Goal: Task Accomplishment & Management: Manage account settings

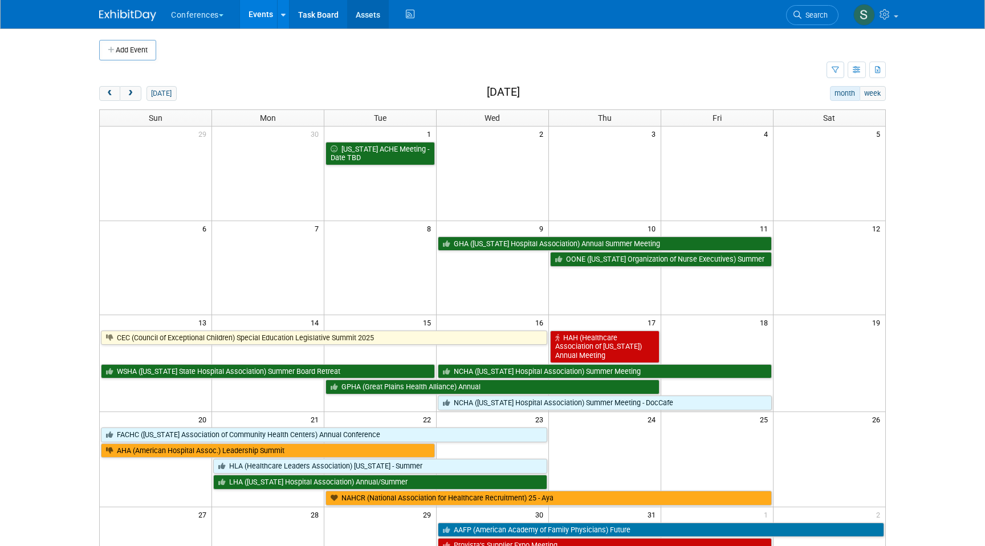
click at [368, 10] on link "Assets" at bounding box center [368, 14] width 42 height 29
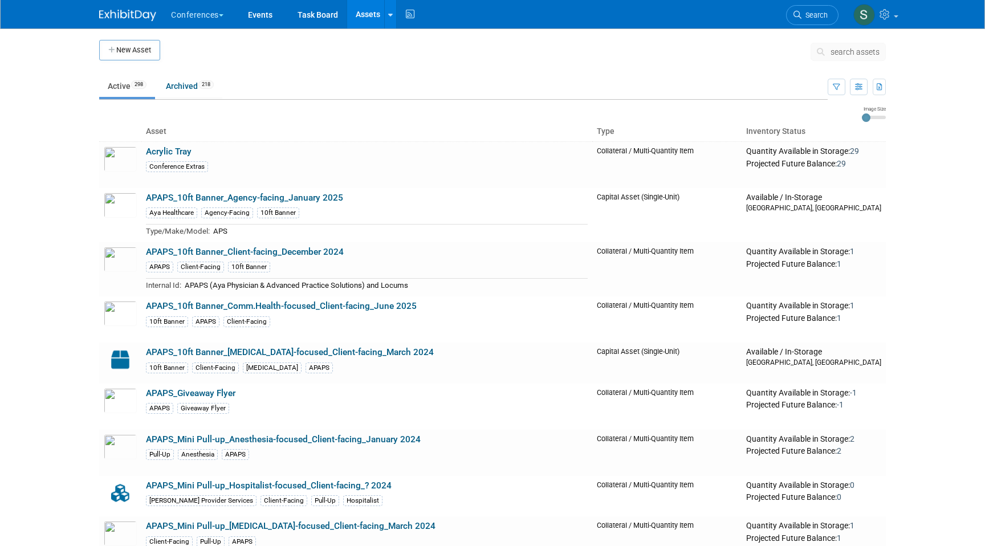
click at [841, 54] on span "search assets" at bounding box center [855, 51] width 49 height 9
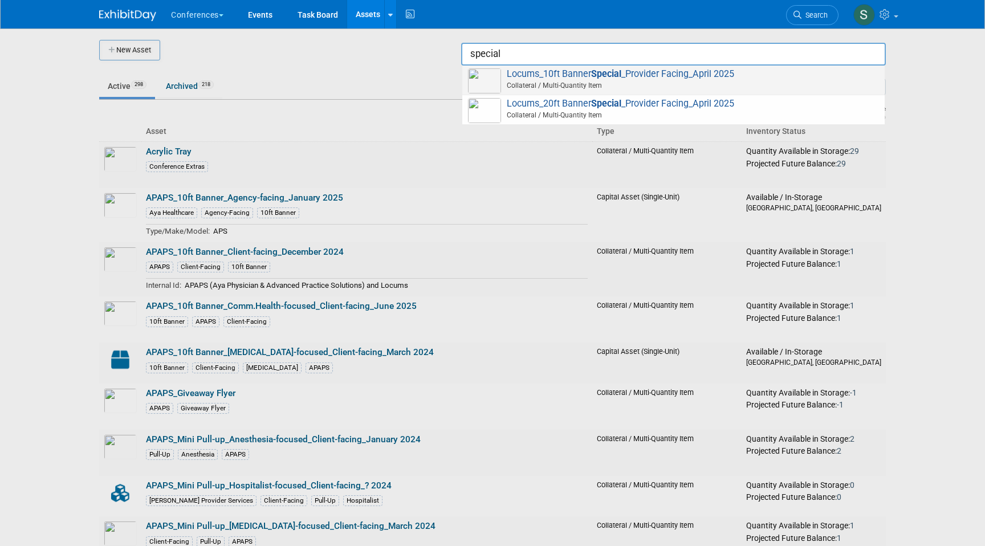
click at [759, 83] on span "Collateral / Multi-Quantity Item" at bounding box center [675, 85] width 408 height 10
type input "Locums_10ft Banner Special_Provider Facing_April 2025"
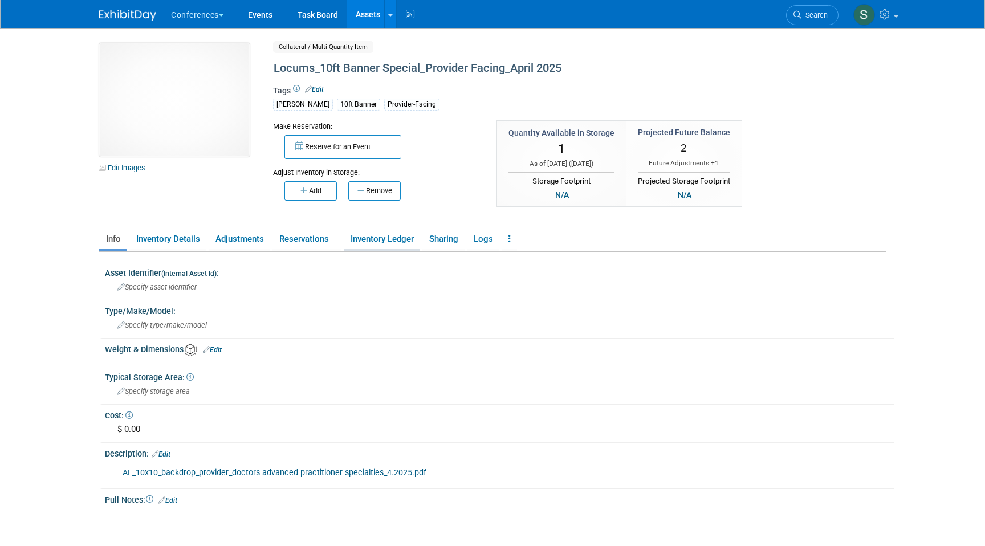
click at [396, 241] on link "Inventory Ledger" at bounding box center [382, 239] width 76 height 20
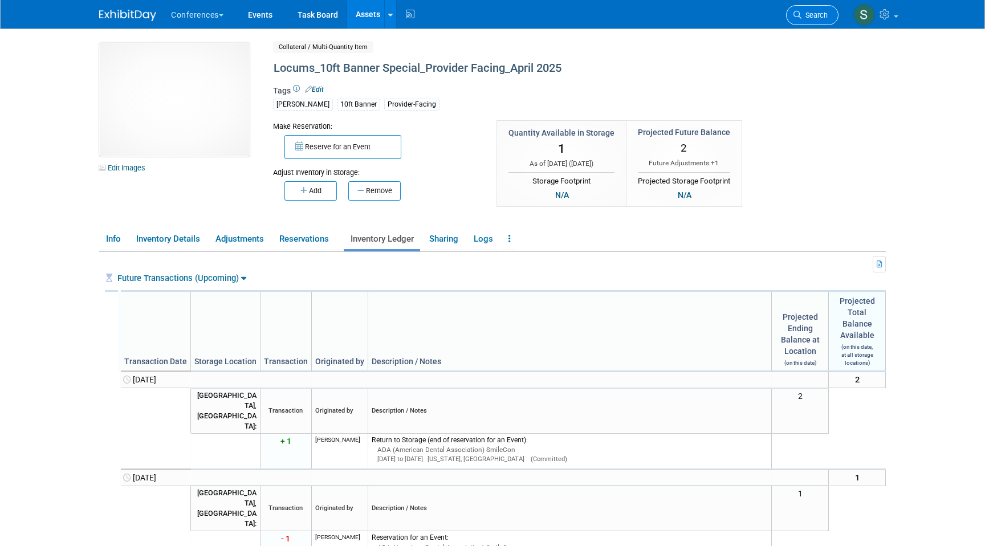
click at [816, 14] on span "Search" at bounding box center [814, 15] width 26 height 9
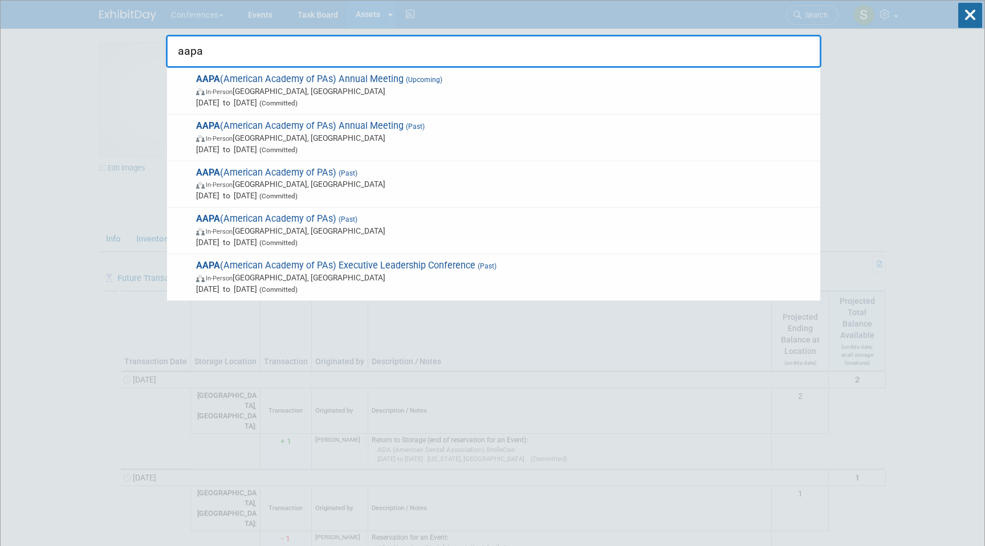
type input "aapa"
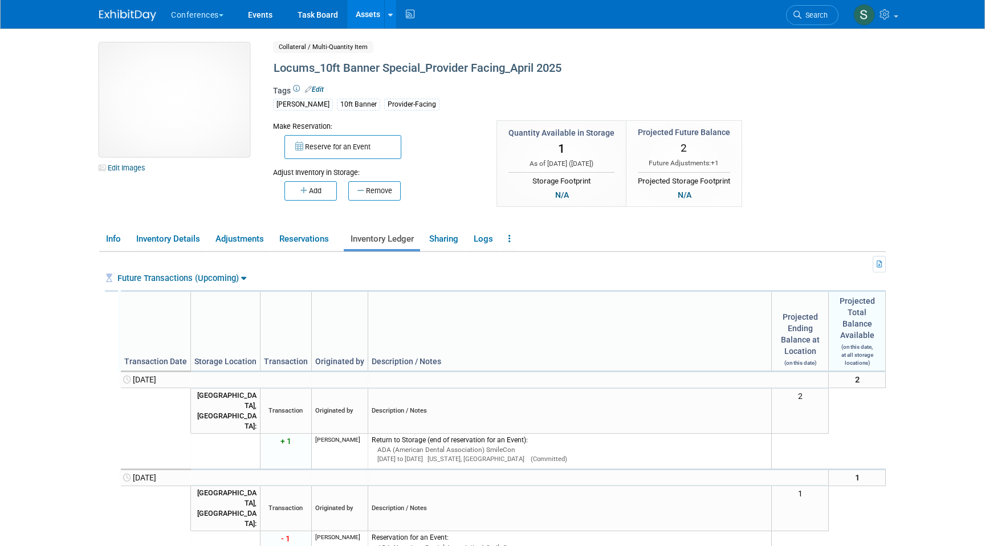
click at [175, 87] on img at bounding box center [174, 100] width 150 height 114
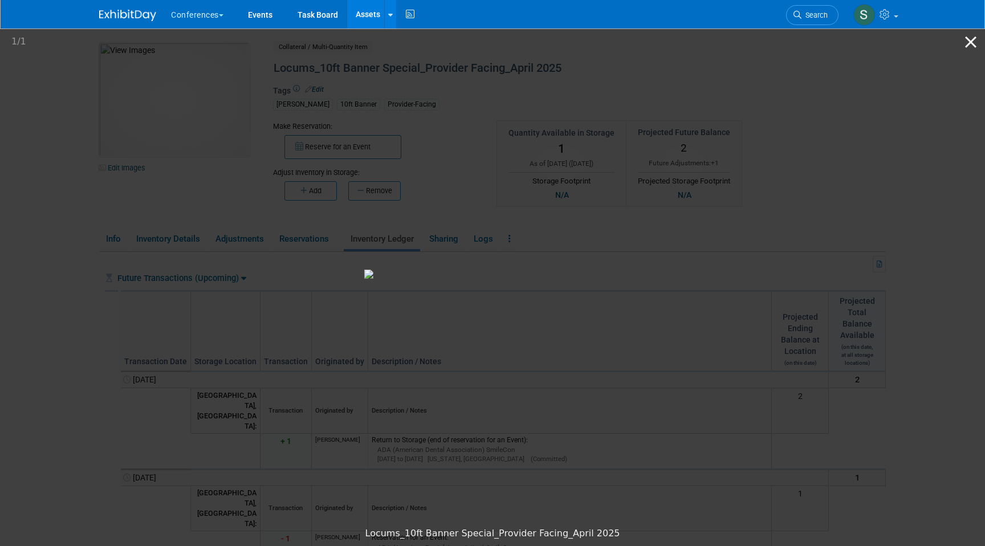
click at [967, 39] on button "Close gallery" at bounding box center [970, 42] width 29 height 27
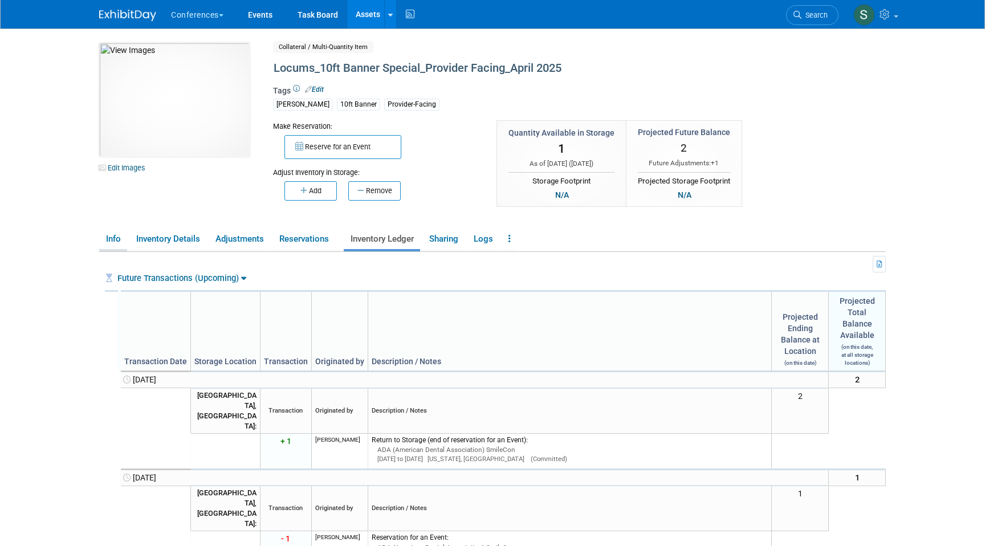
click at [116, 243] on link "Info" at bounding box center [113, 239] width 28 height 20
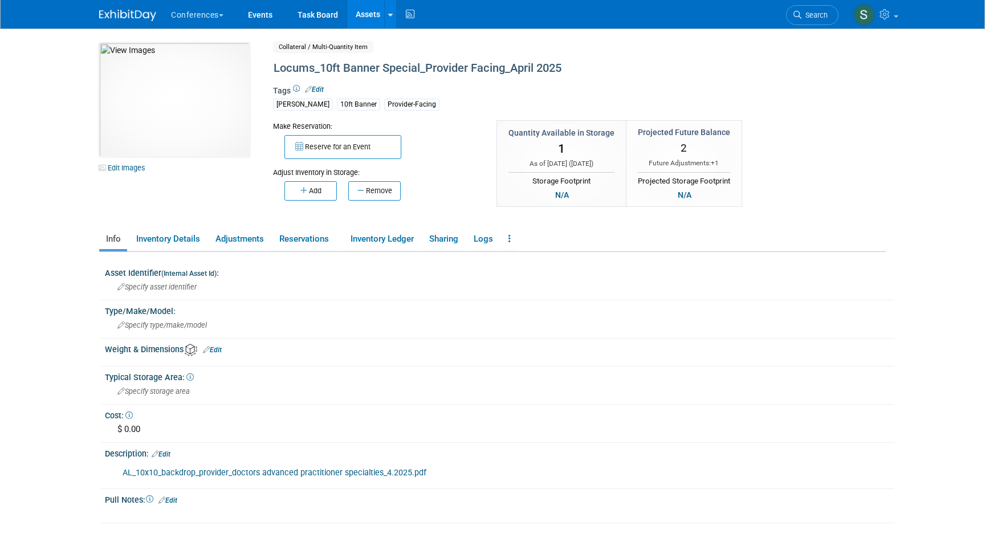
scroll to position [109, 0]
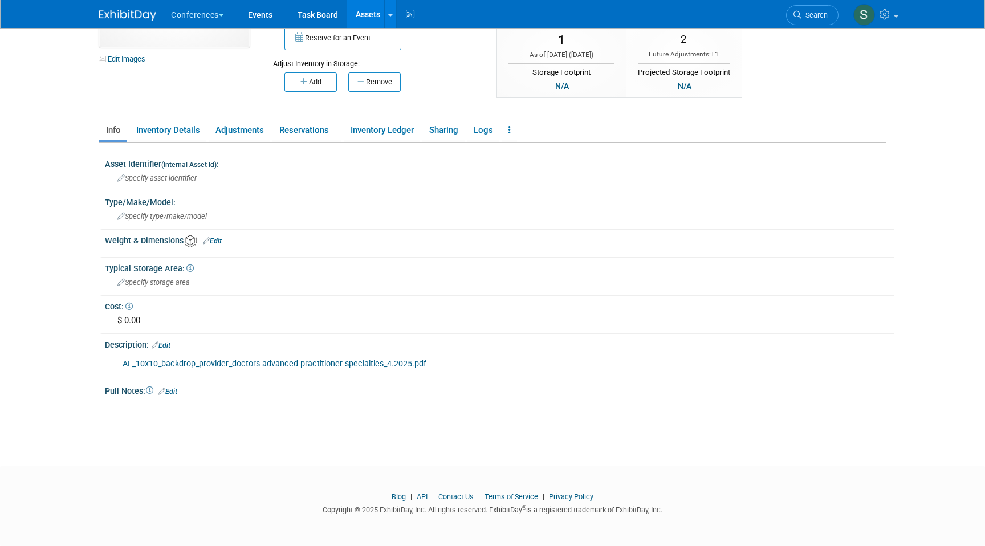
click at [253, 363] on link "AL_10x10_backdrop_provider_doctors advanced practitioner specialties_4.2025.pdf" at bounding box center [275, 364] width 304 height 10
click at [372, 11] on link "Assets" at bounding box center [368, 14] width 42 height 29
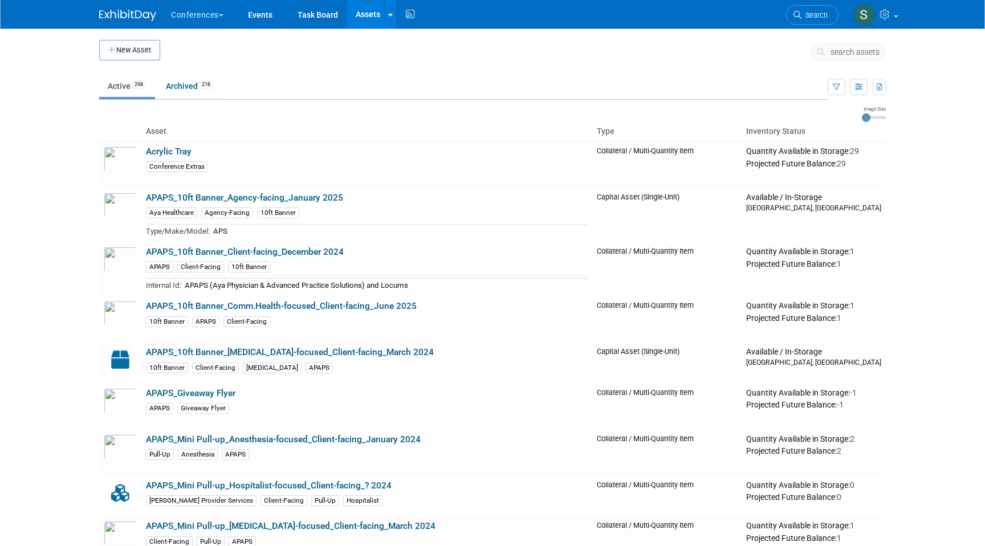
click at [856, 54] on span "search assets" at bounding box center [855, 51] width 49 height 9
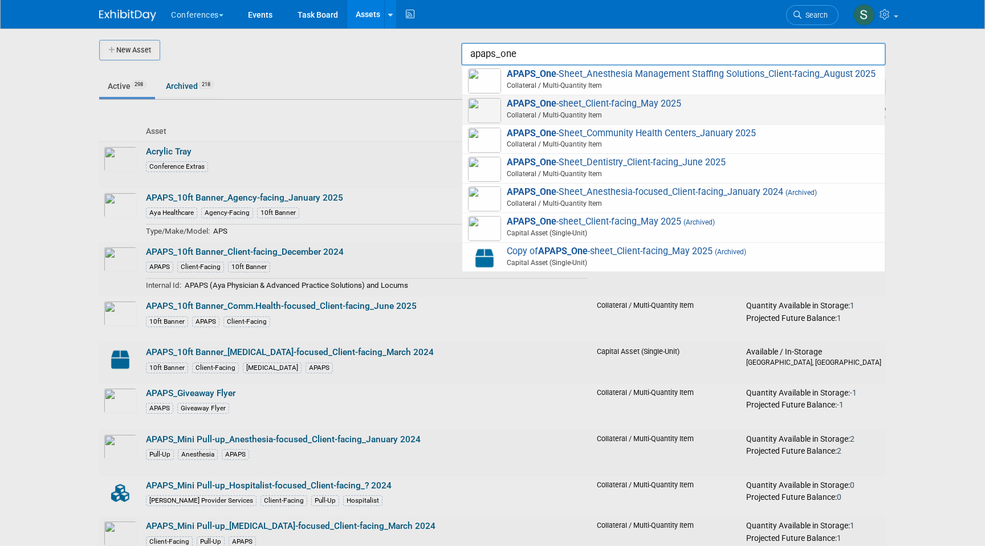
click at [758, 117] on span "Collateral / Multi-Quantity Item" at bounding box center [675, 115] width 408 height 10
type input "APAPS_One-sheet_Client-facing_May 2025"
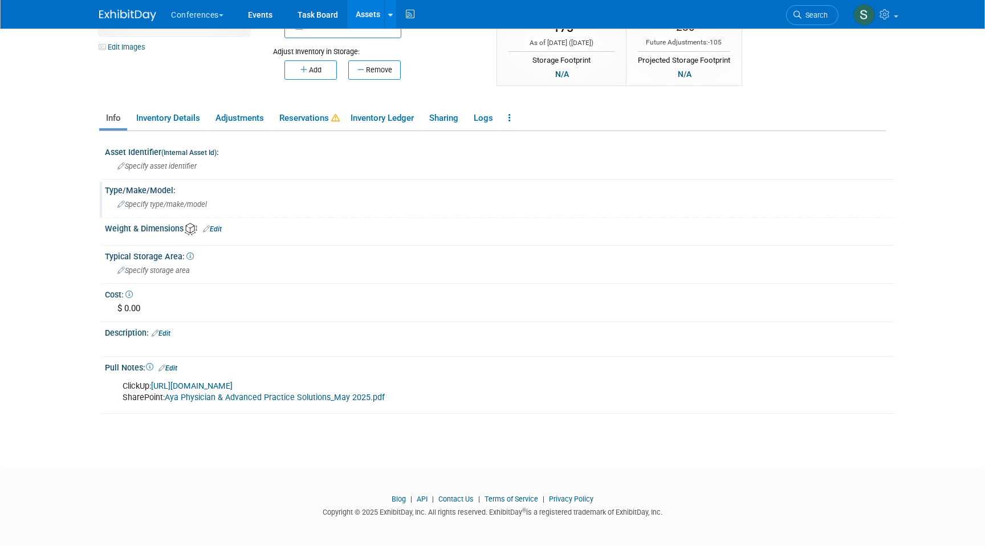
scroll to position [123, 0]
click at [228, 395] on link "Aya Physician & Advanced Practice Solutions_May 2025.pdf" at bounding box center [275, 395] width 220 height 10
click at [799, 14] on icon at bounding box center [797, 15] width 8 height 8
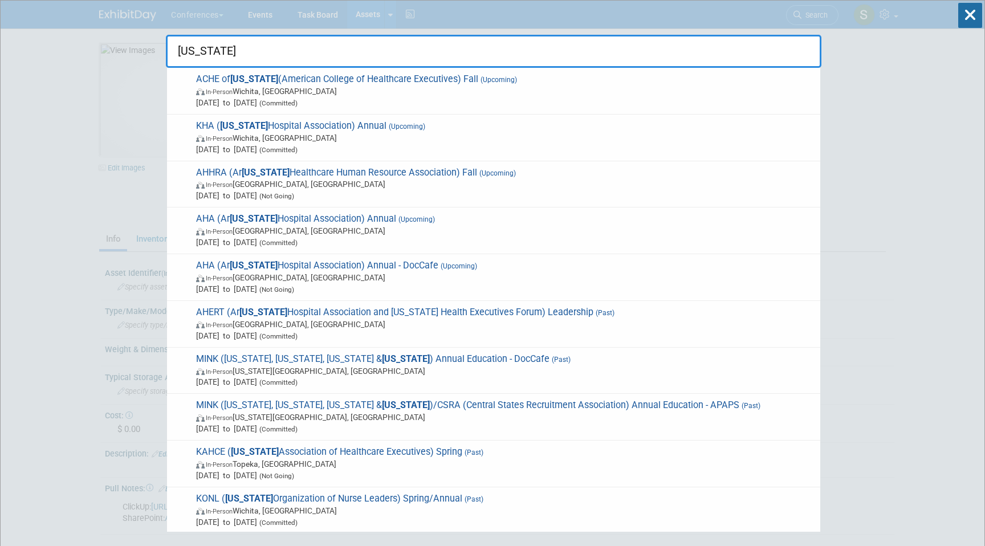
type input "[US_STATE]"
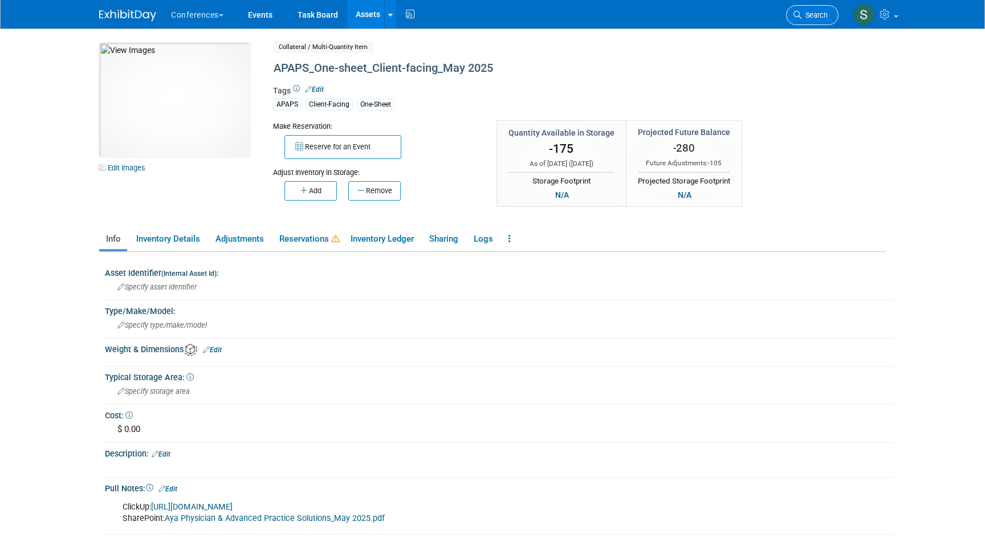
click at [821, 20] on link "Search" at bounding box center [812, 15] width 52 height 20
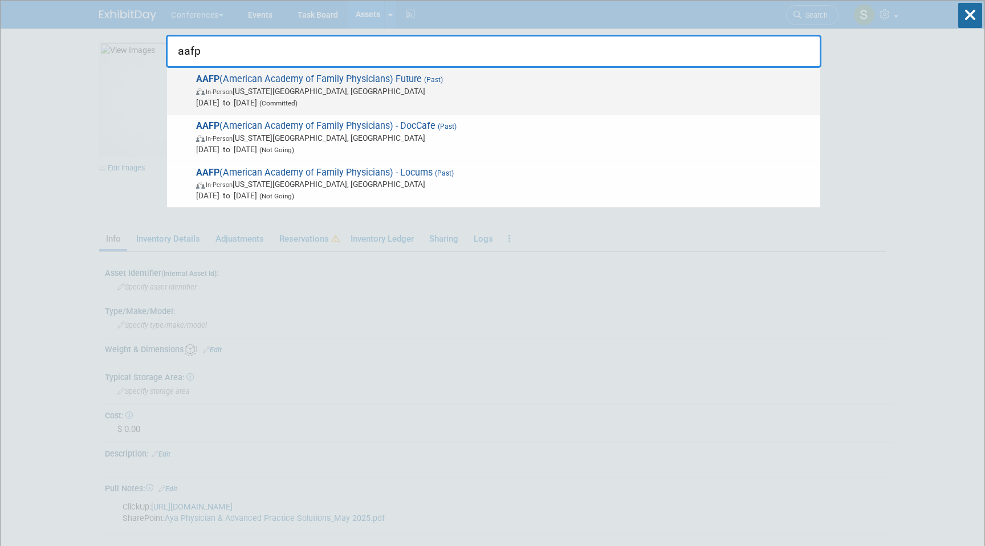
type input "aafp"
click at [364, 80] on span "AAFP (American Academy of Family Physicians) Future (Past) In-Person [US_STATE]…" at bounding box center [504, 91] width 622 height 35
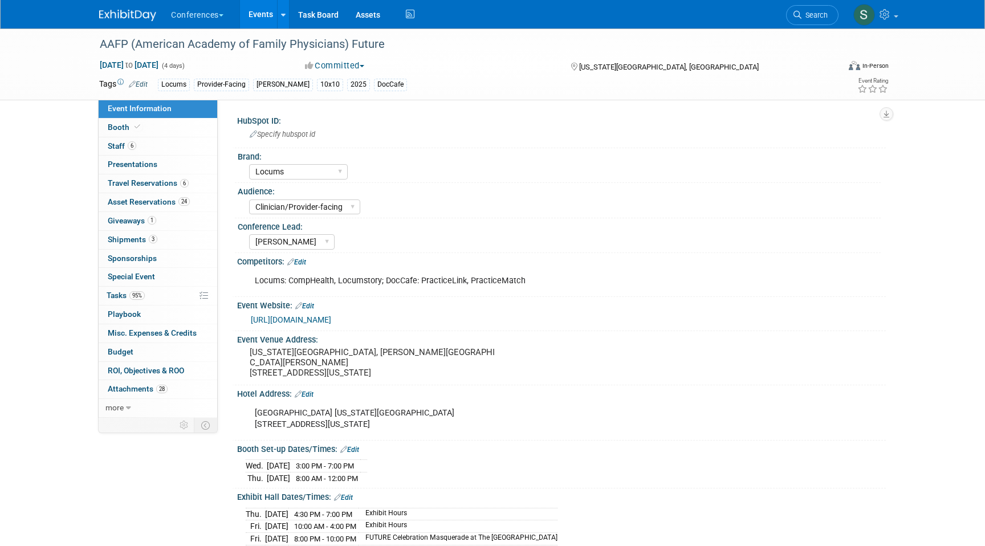
select select "Locums"
select select "Clinician/Provider-facing"
select select "[PERSON_NAME]"
click at [144, 132] on link "Booth" at bounding box center [158, 128] width 119 height 18
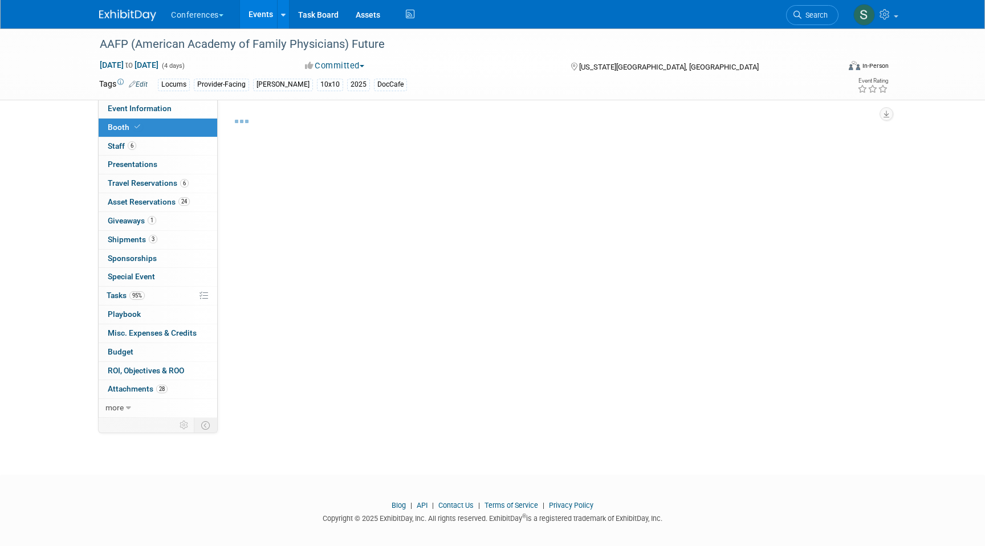
select select "10'x10'"
select select "No"
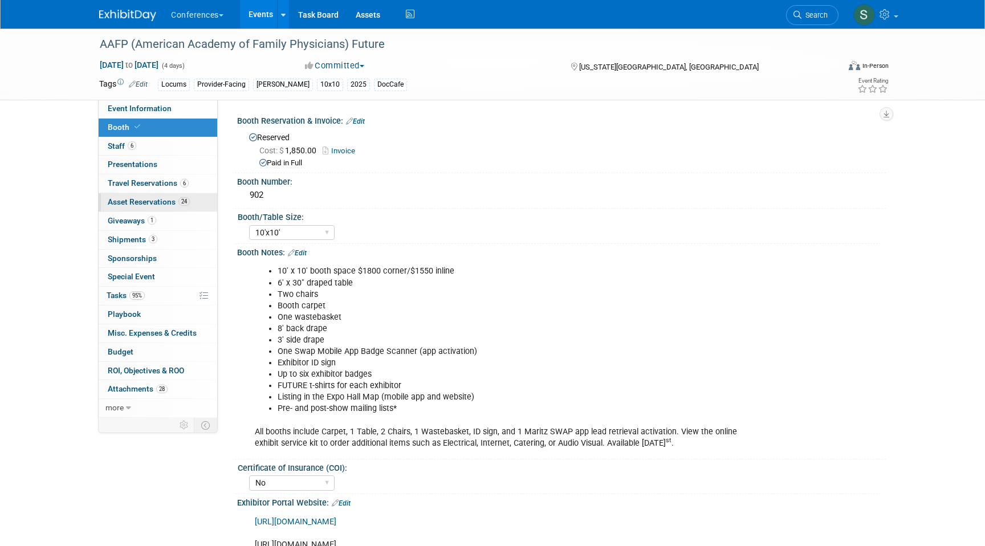
click at [128, 204] on span "Asset Reservations 24" at bounding box center [149, 201] width 82 height 9
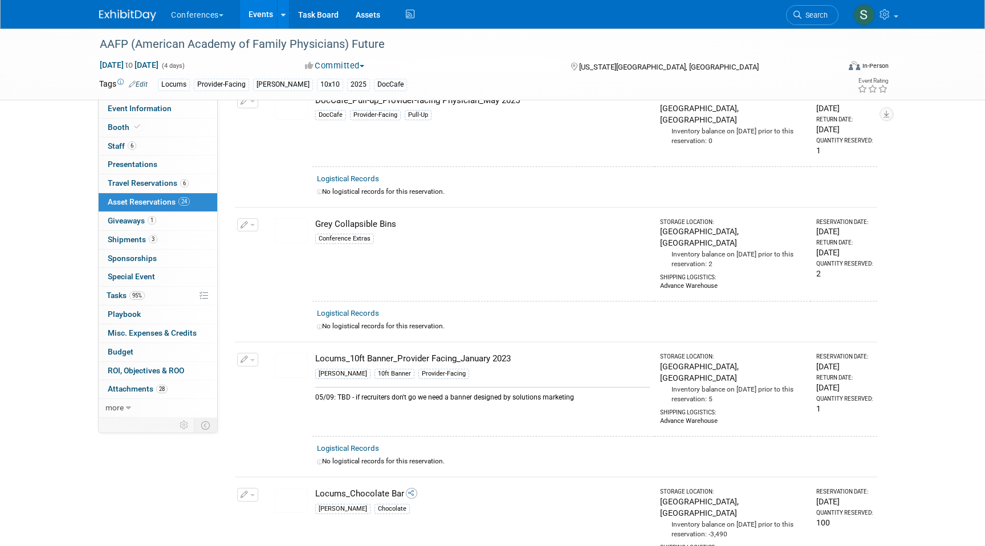
scroll to position [1350, 0]
click at [291, 350] on img at bounding box center [291, 362] width 33 height 25
